Goal: Navigation & Orientation: Go to known website

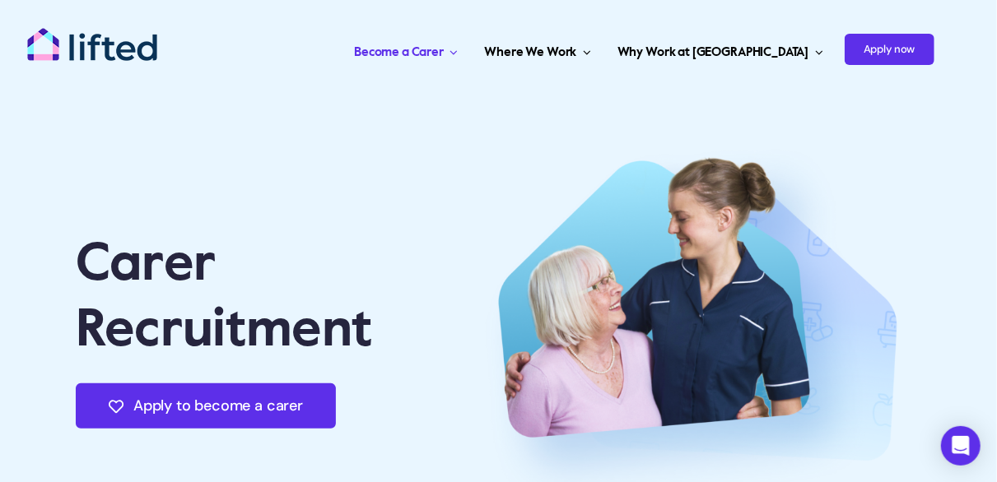
click at [108, 31] on img "lifted-logo" at bounding box center [92, 44] width 132 height 35
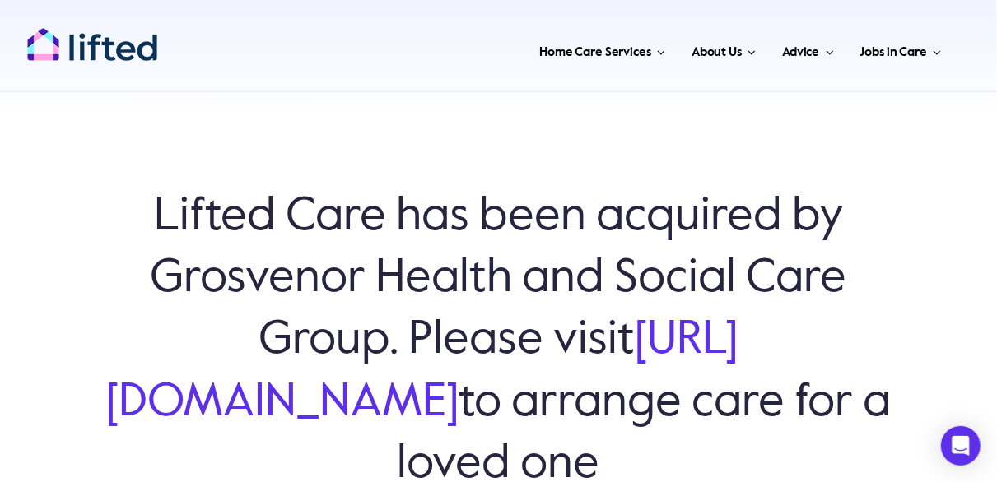
click at [496, 394] on link "[URL][DOMAIN_NAME]" at bounding box center [422, 372] width 632 height 108
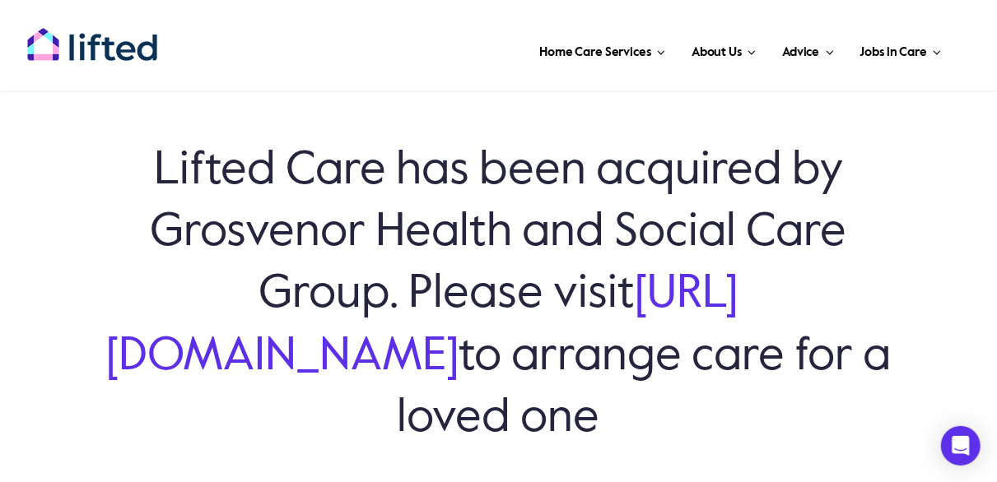
scroll to position [42, 0]
